Goal: Task Accomplishment & Management: Use online tool/utility

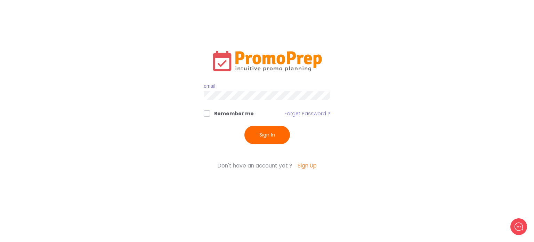
click at [228, 88] on input "text" at bounding box center [267, 86] width 127 height 9
click at [245, 126] on button "Sign In" at bounding box center [268, 135] width 46 height 18
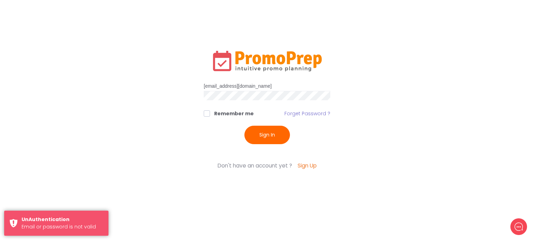
click at [209, 84] on input "[EMAIL_ADDRESS][DOMAIN_NAME]" at bounding box center [267, 86] width 127 height 9
type input "[EMAIL_ADDRESS][DOMAIN_NAME]"
click at [245, 126] on button "Sign In" at bounding box center [268, 135] width 46 height 18
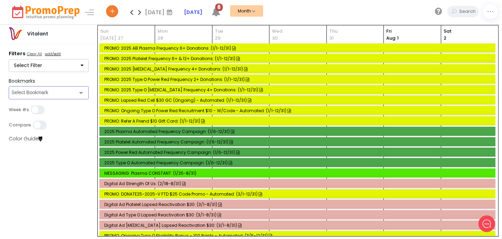
click at [74, 92] on select "Select Bookmark Auto: SMS BVR: Control, Customer, Field, Transactional Control:…" at bounding box center [49, 92] width 80 height 13
click at [9, 100] on select "Select Bookmark Auto: SMS BVR: Control, Customer, Field, Transactional Control:…" at bounding box center [49, 92] width 80 height 13
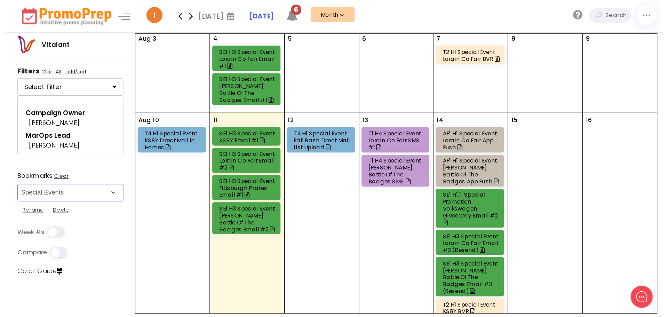
scroll to position [102, 0]
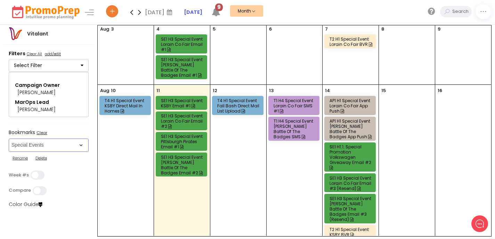
click at [359, 100] on div "AP1 H1 Special Event Lorain Co Fair App Push" at bounding box center [351, 106] width 43 height 16
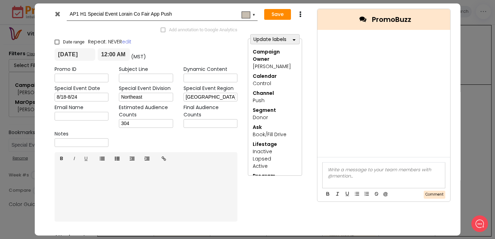
click at [36, 177] on div "AP1 H1 Special Event Lorain Co Fair App Push #c8bfb2 ▼ Save Duplicate Delete Ad…" at bounding box center [248, 138] width 426 height 271
click at [58, 13] on icon at bounding box center [57, 13] width 5 height 7
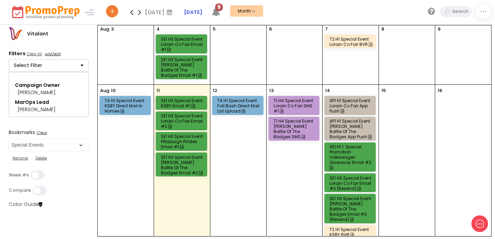
click at [362, 125] on div "AP1 H1 Special Event [PERSON_NAME] Battle of the Badges App Push" at bounding box center [351, 129] width 43 height 21
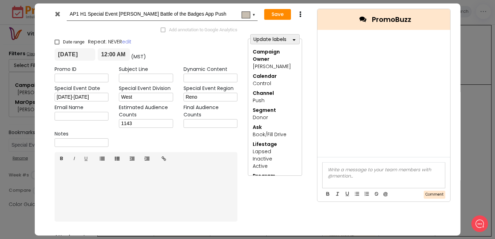
click at [55, 13] on icon at bounding box center [57, 13] width 5 height 7
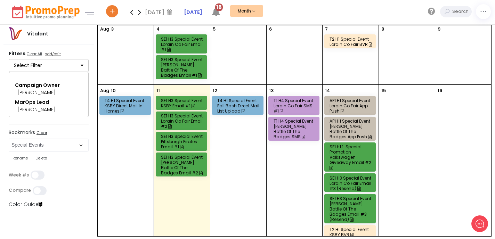
click at [365, 104] on div "AP1 H1 Special Event Lorain Co Fair App Push" at bounding box center [351, 106] width 43 height 16
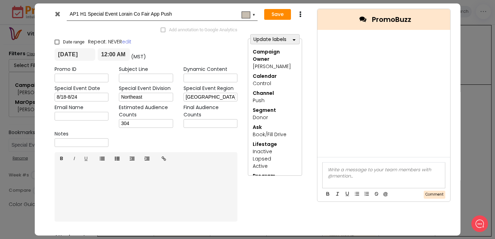
click at [59, 13] on icon at bounding box center [57, 13] width 5 height 7
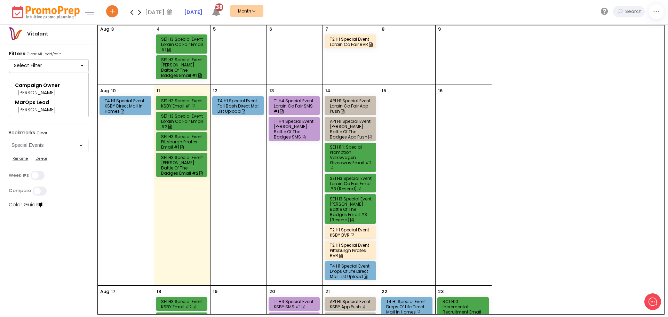
scroll to position [102, 0]
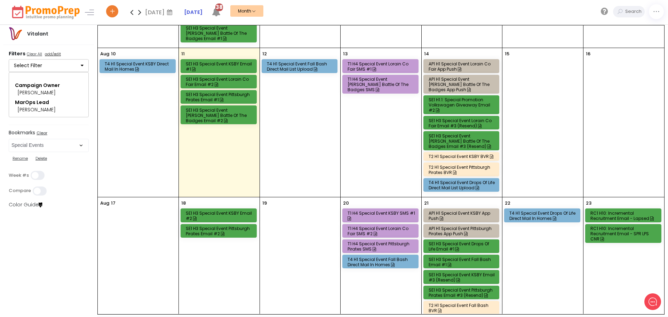
click at [296, 63] on div "T4 H1 Special Event Fall Bash Direct Mail List Upload" at bounding box center [301, 66] width 68 height 10
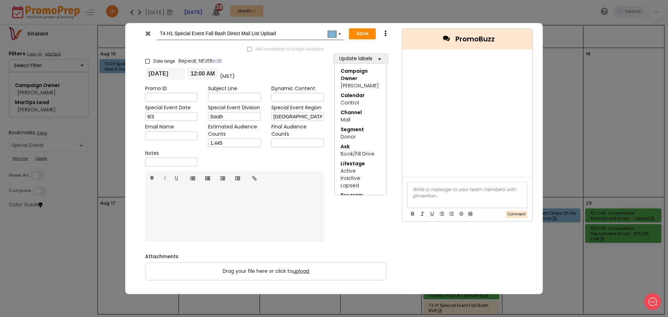
click at [149, 35] on icon at bounding box center [147, 33] width 5 height 7
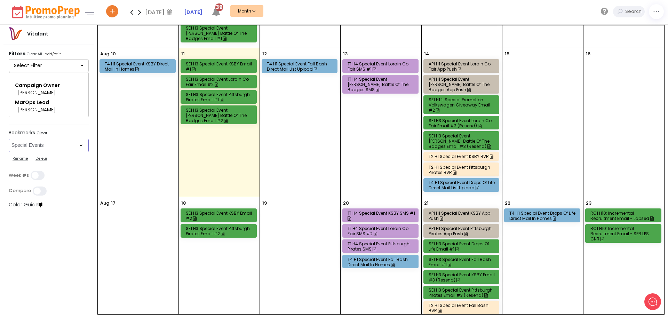
click at [79, 144] on select "Select Bookmark Auto: SMS BVR: Control, Customer, Field, Transactional Control:…" at bounding box center [49, 145] width 80 height 13
click at [9, 152] on select "Select Bookmark Auto: SMS BVR: Control, Customer, Field, Transactional Control:…" at bounding box center [49, 145] width 80 height 13
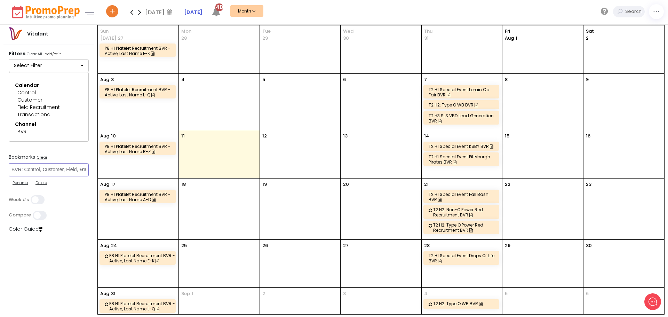
click at [78, 170] on select "Select Bookmark Auto: SMS BVR: Control, Customer, Field, Transactional Control:…" at bounding box center [49, 169] width 80 height 13
click at [9, 171] on select "Select Bookmark Auto: SMS BVR: Control, Customer, Field, Transactional Control:…" at bounding box center [49, 169] width 80 height 13
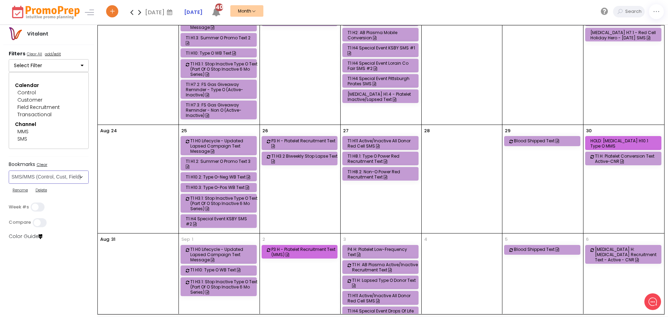
scroll to position [244, 0]
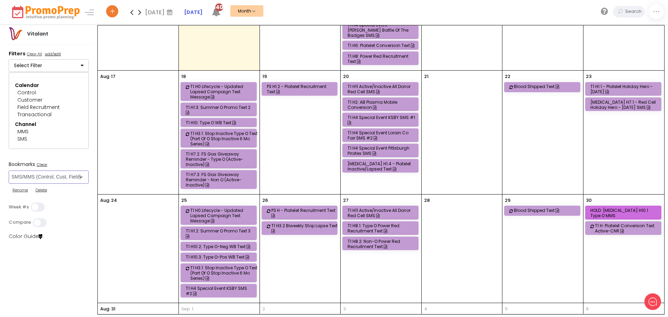
click at [230, 151] on div "T1 H7.2: FS Gas Giveaway Reminder - Type O (Active-Inactive)" at bounding box center [220, 159] width 68 height 16
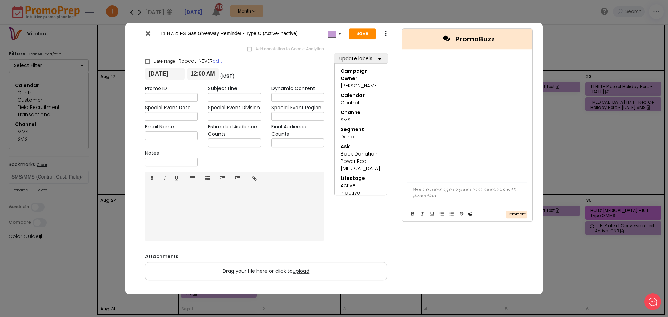
click at [148, 32] on icon at bounding box center [147, 33] width 5 height 7
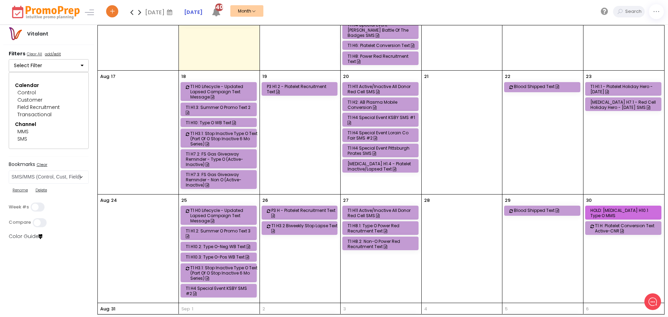
click at [534, 100] on div "[MEDICAL_DATA] H7.1 - Red Cell Holiday Hero - [DATE] SMS" at bounding box center [624, 105] width 68 height 10
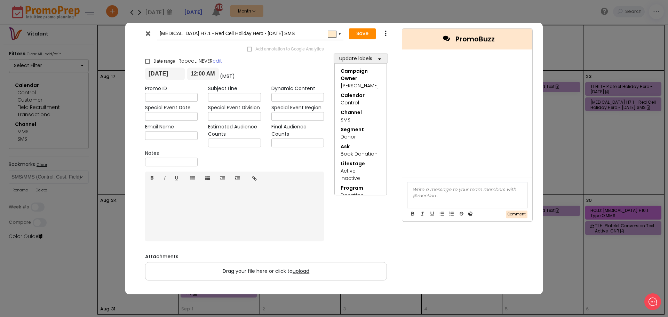
scroll to position [0, 0]
click at [150, 34] on icon at bounding box center [147, 33] width 5 height 7
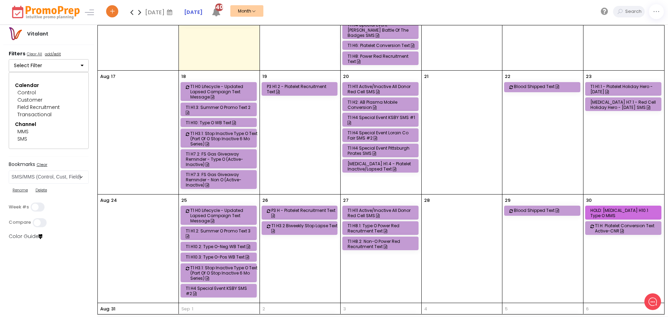
click at [233, 172] on div "T1 H7.3: FS Gas Giveaway Reminder - Non O (Active-Inactive)" at bounding box center [220, 180] width 68 height 16
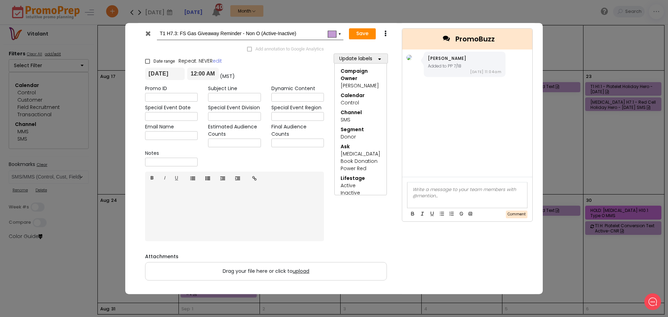
click at [148, 33] on icon at bounding box center [147, 33] width 5 height 7
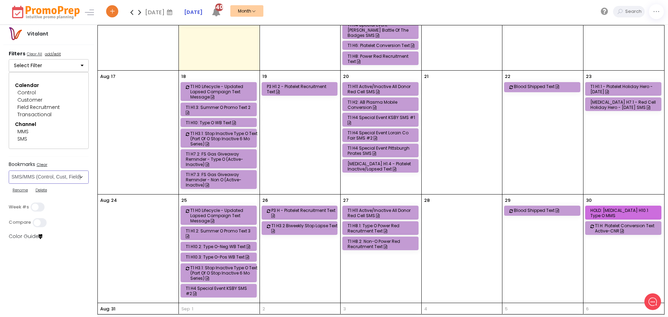
drag, startPoint x: 81, startPoint y: 179, endPoint x: 78, endPoint y: 185, distance: 7.0
click at [81, 179] on select "Select Bookmark Auto: SMS BVR: Control, Customer, Field, Transactional Control:…" at bounding box center [49, 177] width 80 height 13
click at [9, 171] on select "Select Bookmark Auto: SMS BVR: Control, Customer, Field, Transactional Control:…" at bounding box center [49, 177] width 80 height 13
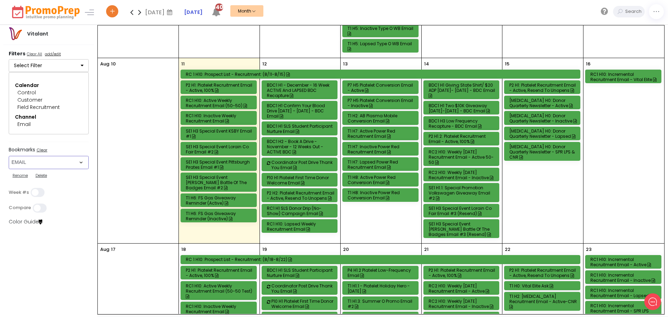
scroll to position [278, 0]
click at [534, 72] on div "RC1 H10: Incremental Recruitment Email - Vital Elite" at bounding box center [624, 77] width 68 height 10
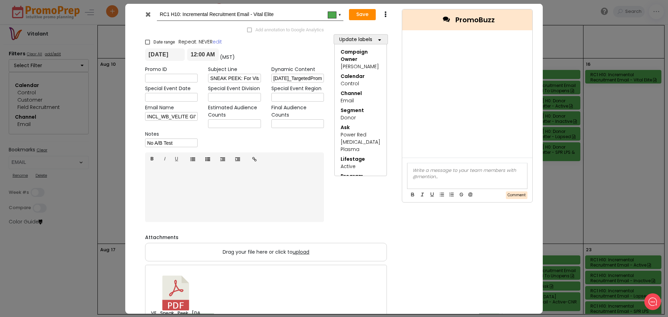
click at [148, 15] on icon at bounding box center [147, 13] width 5 height 7
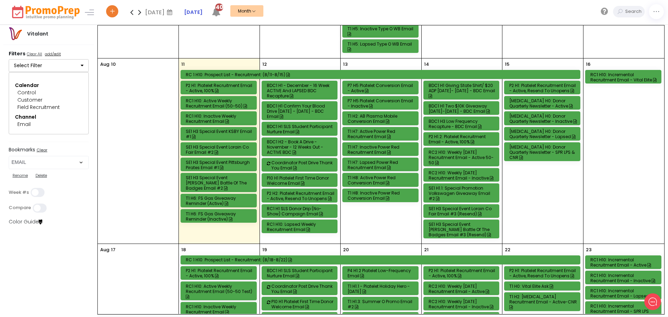
click at [317, 83] on div "BDC1 H1 - December - 16 Week ACTIVE and LAPSED BDC Recapture" at bounding box center [301, 91] width 68 height 16
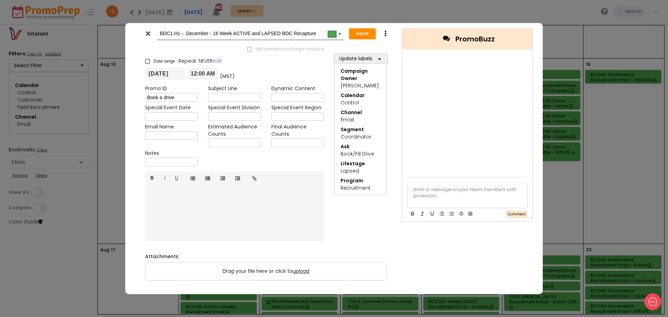
click at [145, 35] on icon at bounding box center [147, 33] width 5 height 7
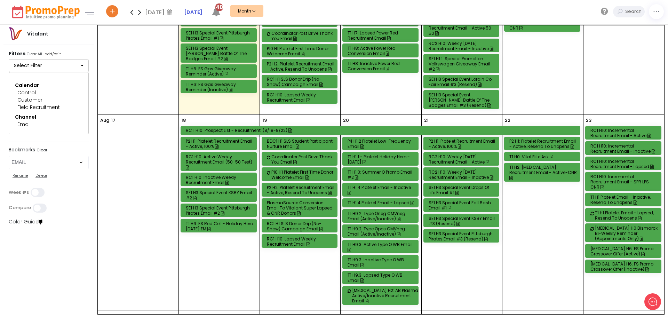
scroll to position [418, 0]
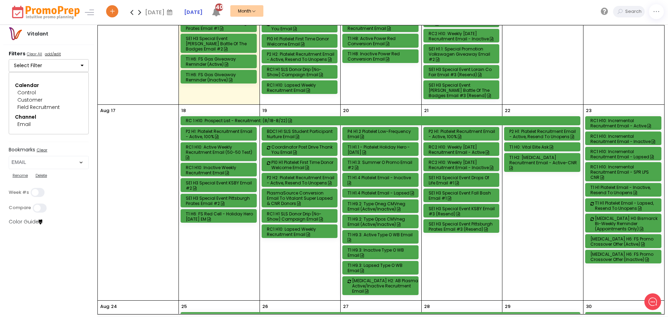
click at [313, 194] on div "PlasmaSource Conversion Email to Vitalant Super Lapsed & CNR Donors" at bounding box center [301, 198] width 68 height 16
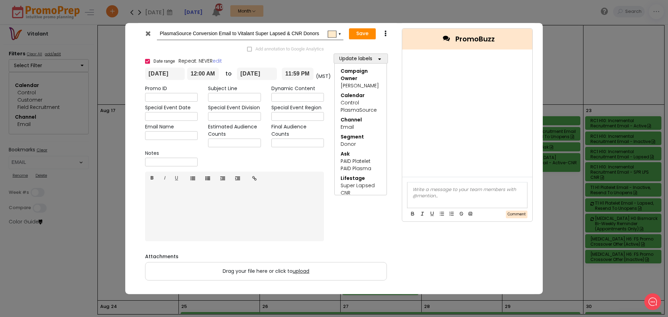
scroll to position [0, 0]
click at [148, 32] on icon at bounding box center [147, 33] width 5 height 7
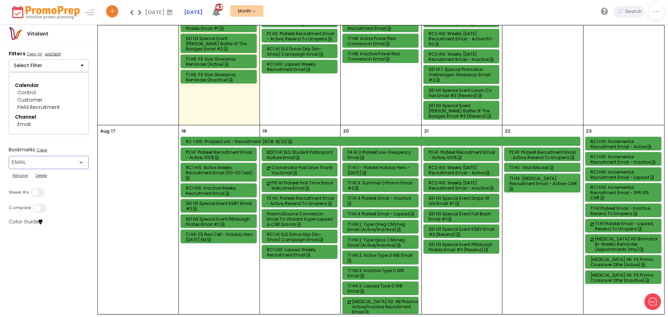
click at [77, 165] on select "Select Bookmark Auto: SMS BVR: Control, Customer, Field, Transactional Control:…" at bounding box center [49, 162] width 80 height 13
click at [9, 156] on select "Select Bookmark Auto: SMS BVR: Control, Customer, Field, Transactional Control:…" at bounding box center [49, 162] width 80 height 13
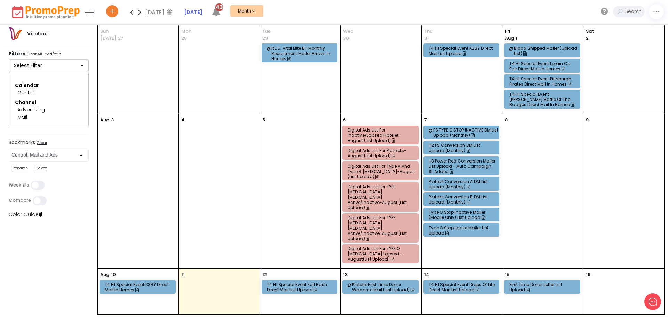
click at [141, 13] on icon at bounding box center [140, 12] width 8 height 14
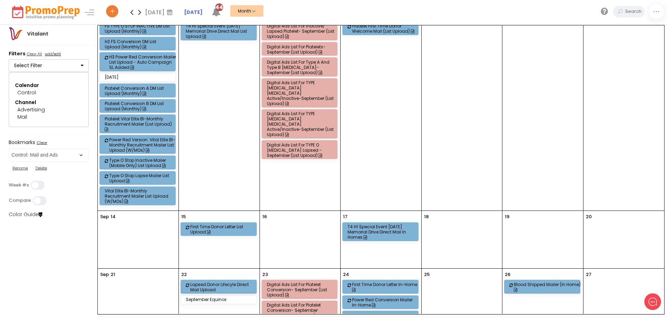
scroll to position [70, 0]
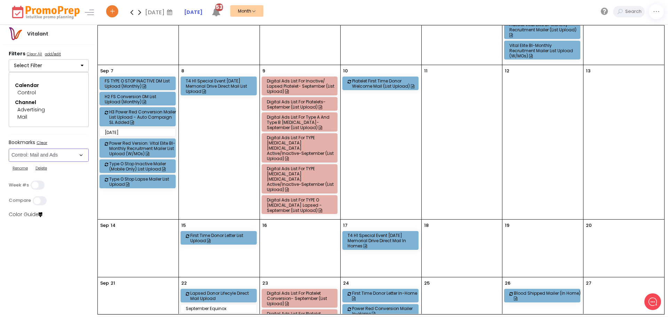
click at [83, 154] on select "Select Bookmark Auto: SMS BVR: Control, Customer, Field, Transactional Control:…" at bounding box center [49, 155] width 80 height 13
select select "160"
click at [9, 149] on select "Select Bookmark Auto: SMS BVR: Control, Customer, Field, Transactional Control:…" at bounding box center [49, 155] width 80 height 13
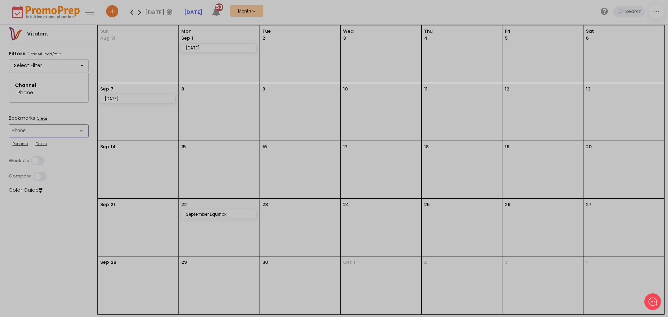
scroll to position [0, 0]
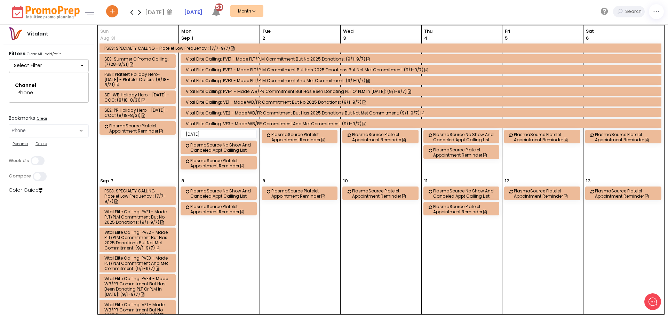
click at [131, 16] on icon at bounding box center [132, 12] width 8 height 14
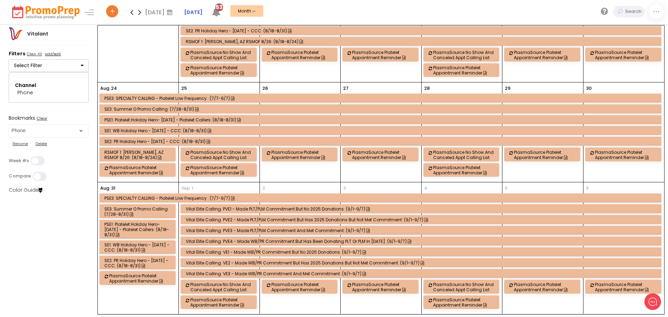
scroll to position [279, 0]
